Goal: Browse casually: Explore the website without a specific task or goal

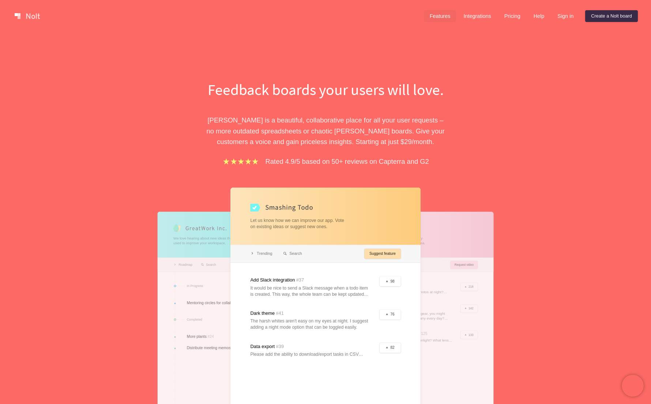
click at [448, 19] on link "Features" at bounding box center [440, 16] width 33 height 12
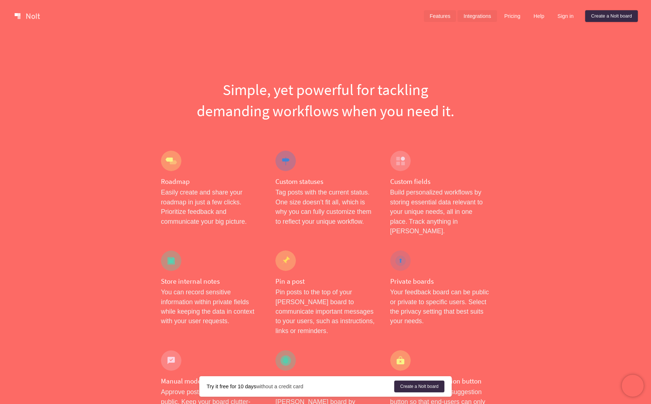
click at [477, 16] on link "Integrations" at bounding box center [476, 16] width 39 height 12
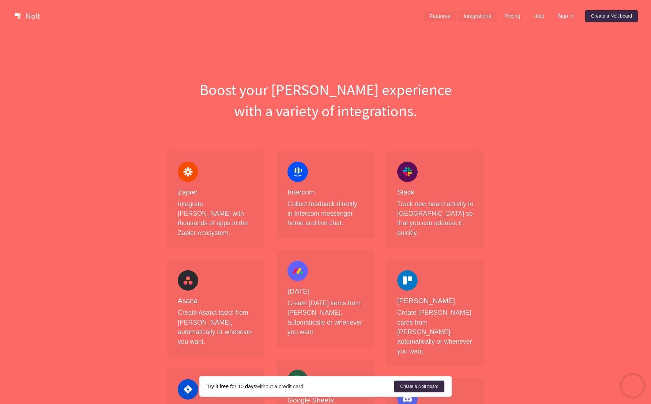
click at [424, 15] on link "Features" at bounding box center [440, 16] width 33 height 12
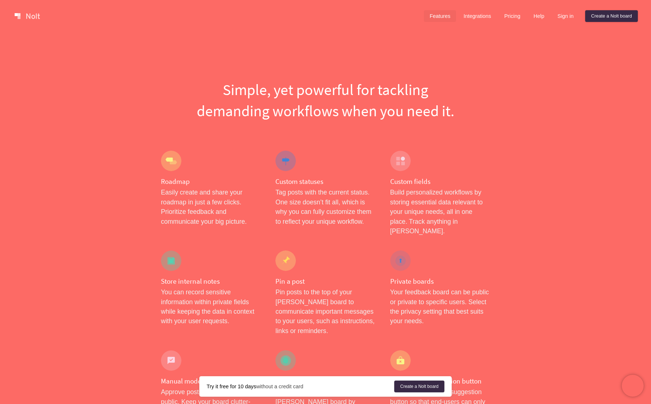
click at [40, 17] on link at bounding box center [27, 16] width 31 height 12
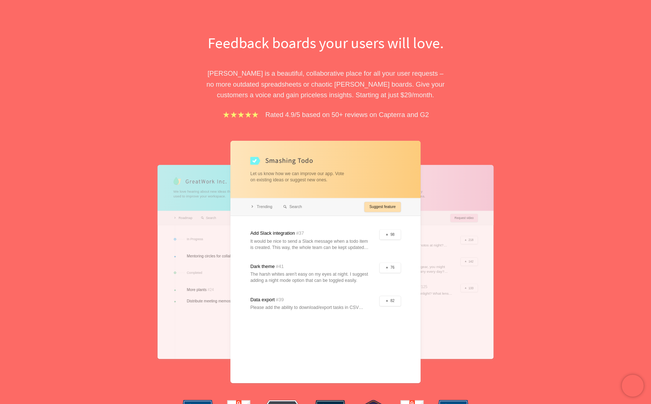
scroll to position [63, 0]
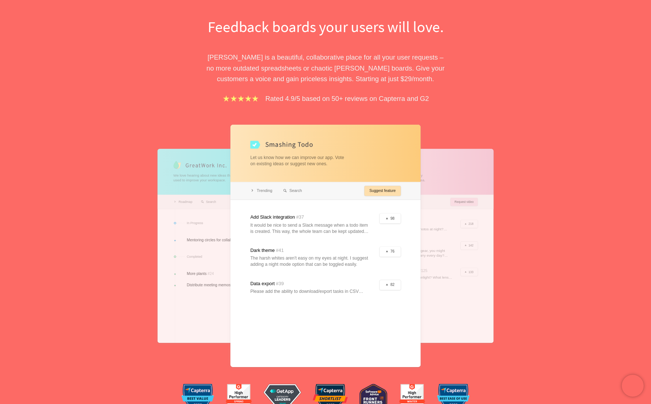
click at [281, 192] on div at bounding box center [325, 246] width 190 height 242
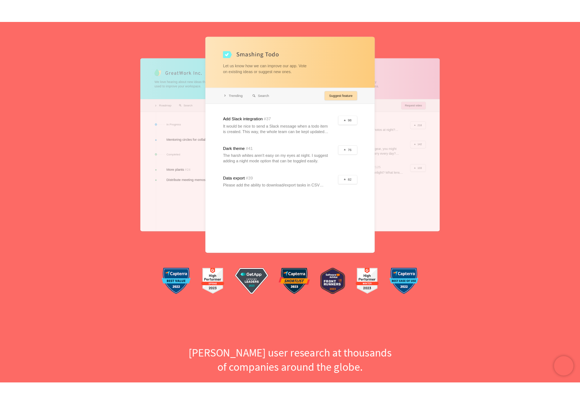
scroll to position [174, 0]
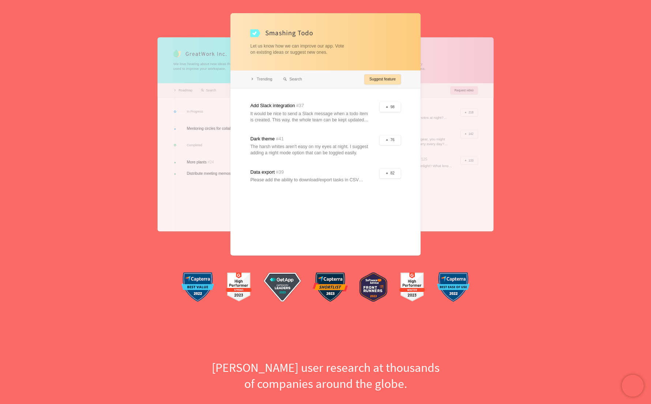
click at [231, 156] on div at bounding box center [325, 134] width 190 height 242
click at [203, 168] on div at bounding box center [234, 134] width 152 height 194
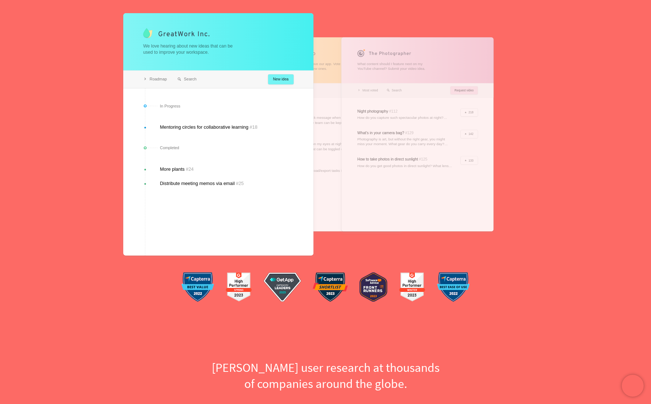
click at [359, 130] on div at bounding box center [417, 134] width 152 height 194
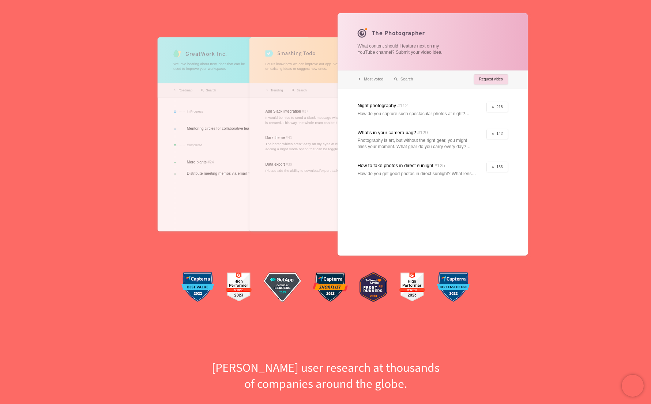
click at [205, 136] on div at bounding box center [234, 134] width 152 height 194
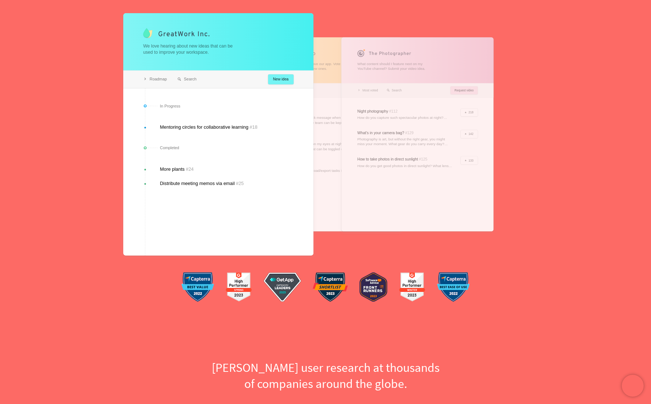
click at [319, 149] on div at bounding box center [325, 134] width 152 height 194
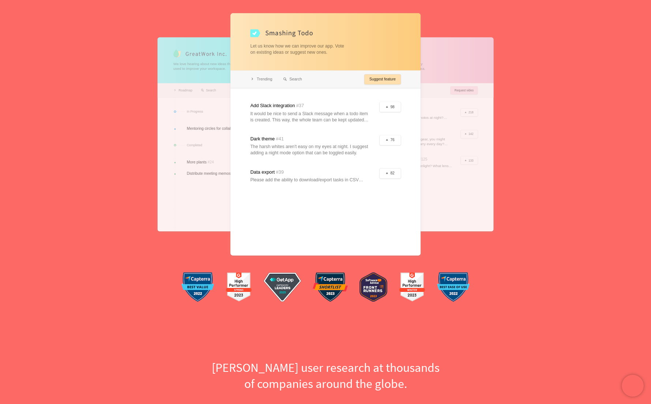
click at [389, 140] on div at bounding box center [325, 134] width 190 height 242
click at [408, 140] on div at bounding box center [325, 134] width 190 height 242
click at [432, 137] on div at bounding box center [417, 134] width 152 height 194
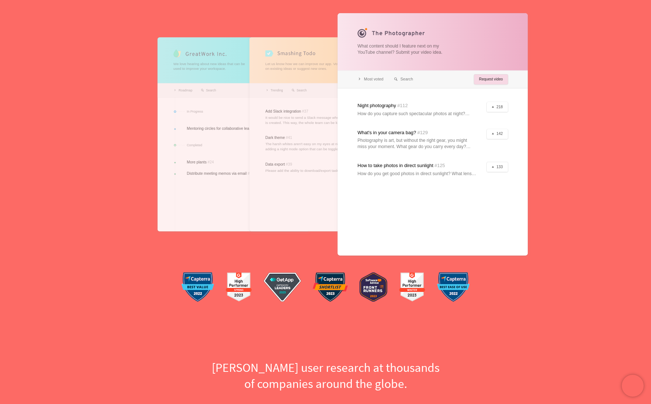
click at [241, 149] on div at bounding box center [234, 134] width 152 height 194
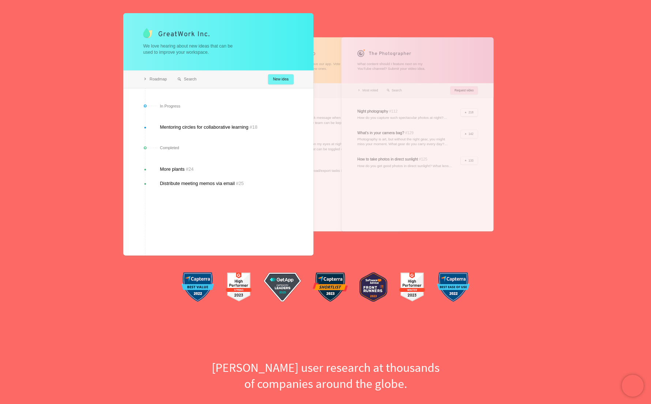
click at [52, 145] on div "Feedback boards your users will love. [PERSON_NAME] is a beautiful, collaborati…" at bounding box center [325, 85] width 651 height 455
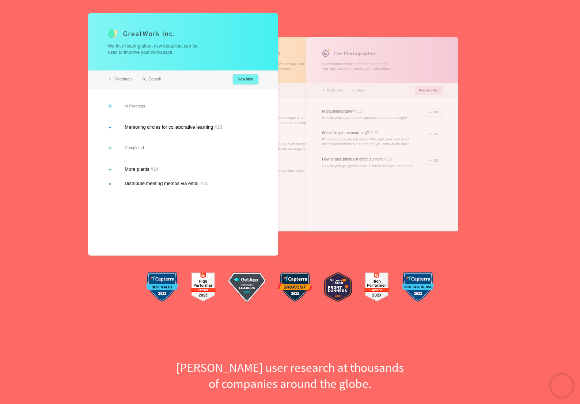
click at [16, 204] on div "Feedback boards your users will love. [PERSON_NAME] is a beautiful, collaborati…" at bounding box center [290, 85] width 580 height 455
